Goal: Information Seeking & Learning: Understand process/instructions

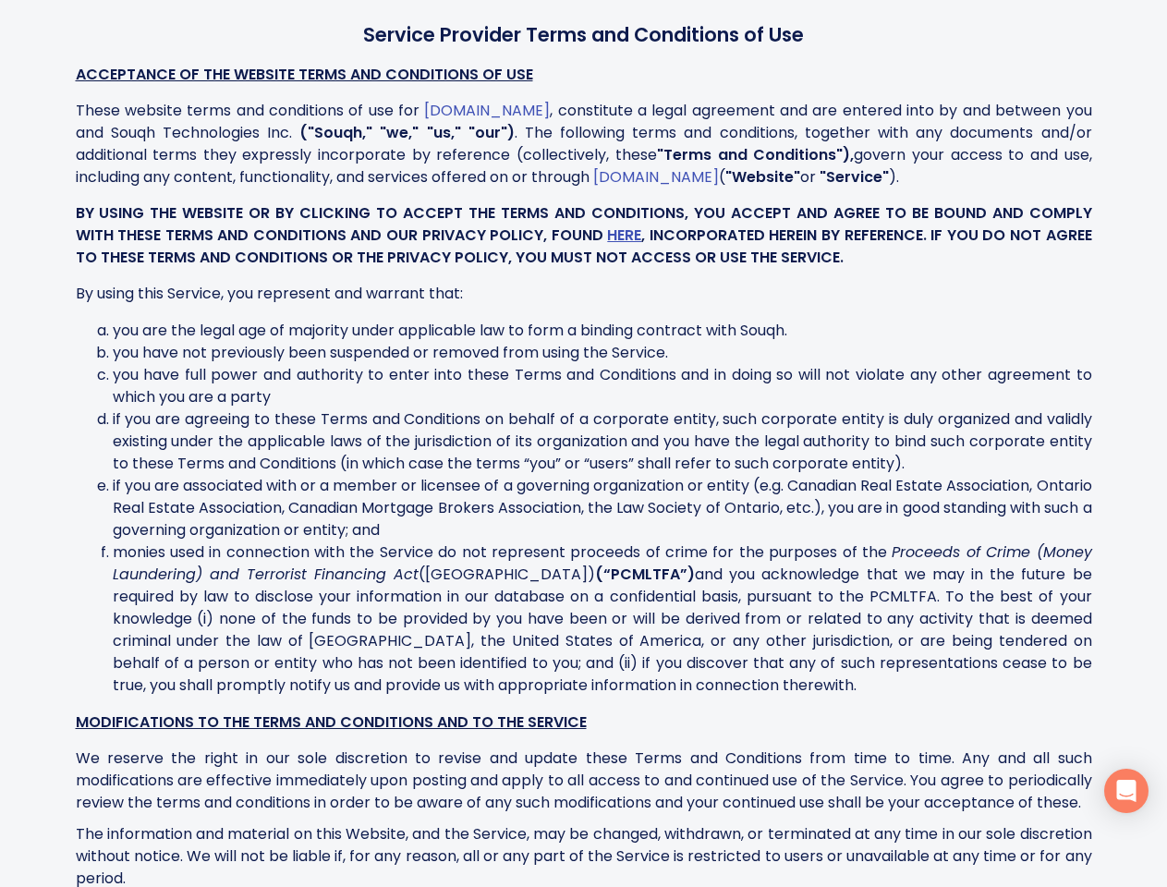
click at [583, 453] on li "if you are agreeing to these Terms and Conditions on behalf of a corporate enti…" at bounding box center [602, 441] width 979 height 67
click at [1126, 791] on icon "Open Intercom Messenger" at bounding box center [1126, 791] width 19 height 22
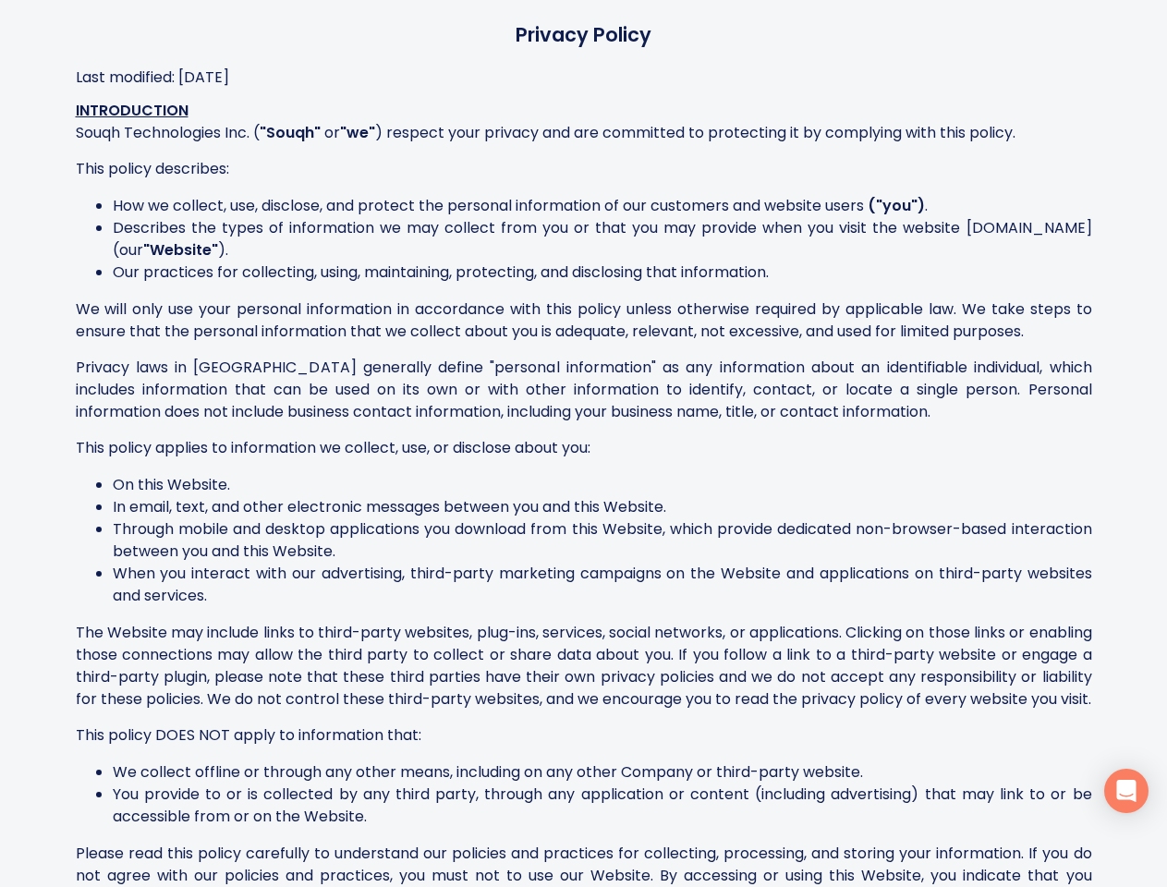
click at [583, 453] on div "This policy applies to information we collect, use, or disclose about you:" at bounding box center [584, 448] width 1016 height 22
click at [1126, 791] on icon "Open Intercom Messenger" at bounding box center [1126, 791] width 19 height 22
